Goal: Task Accomplishment & Management: Manage account settings

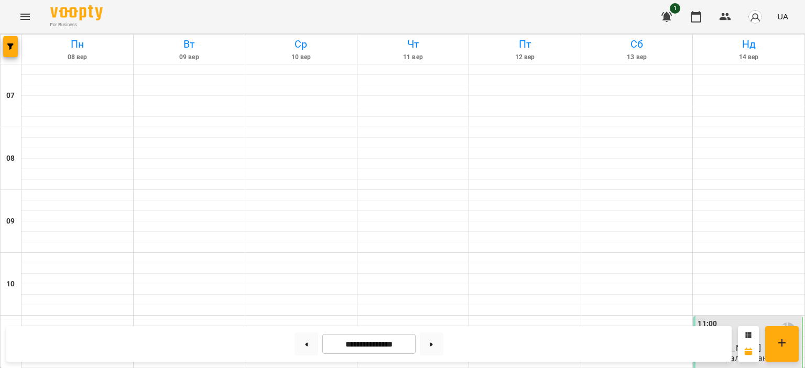
scroll to position [483, 0]
click at [439, 345] on button at bounding box center [432, 344] width 24 height 23
type input "**********"
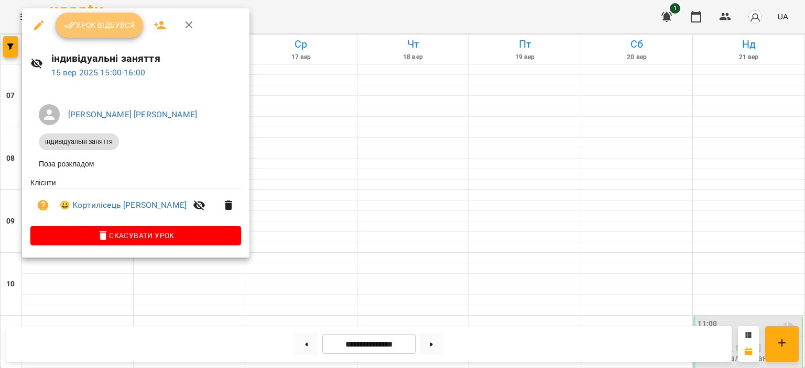
click at [93, 32] on button "Урок відбувся" at bounding box center [100, 25] width 88 height 25
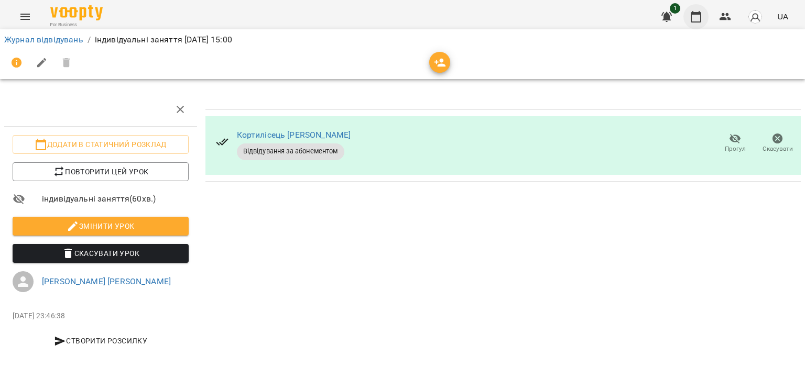
click at [697, 21] on icon "button" at bounding box center [696, 16] width 13 height 13
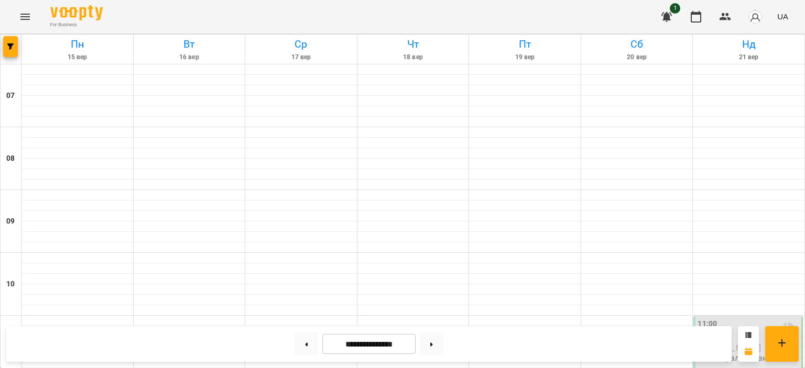
scroll to position [450, 0]
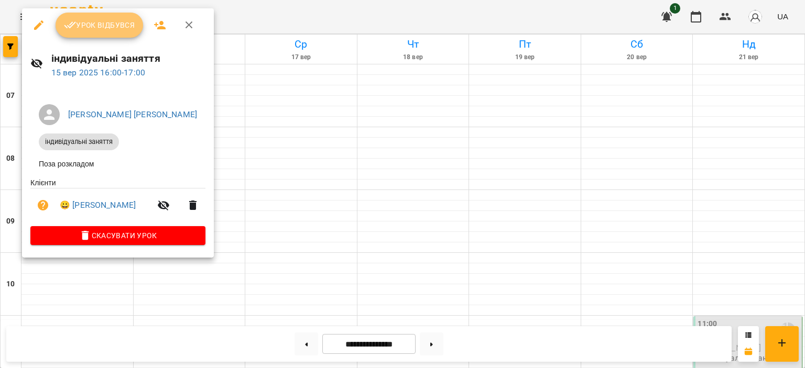
click at [125, 35] on button "Урок відбувся" at bounding box center [100, 25] width 88 height 25
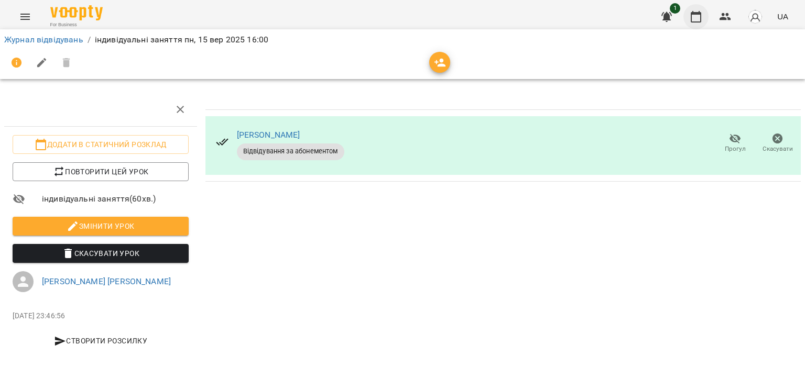
click at [698, 24] on button "button" at bounding box center [695, 16] width 25 height 25
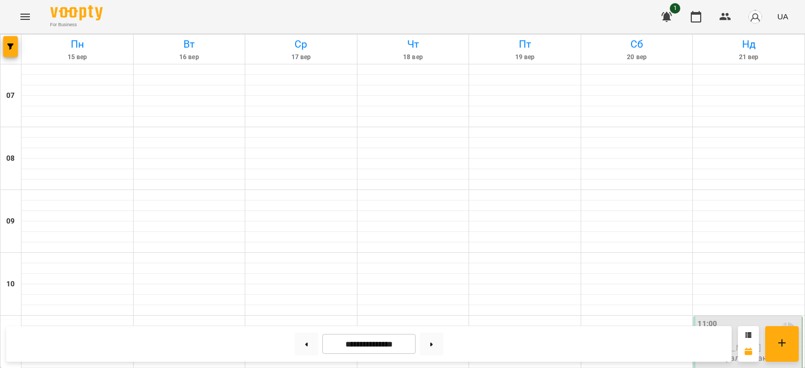
scroll to position [581, 0]
